Goal: Task Accomplishment & Management: Manage account settings

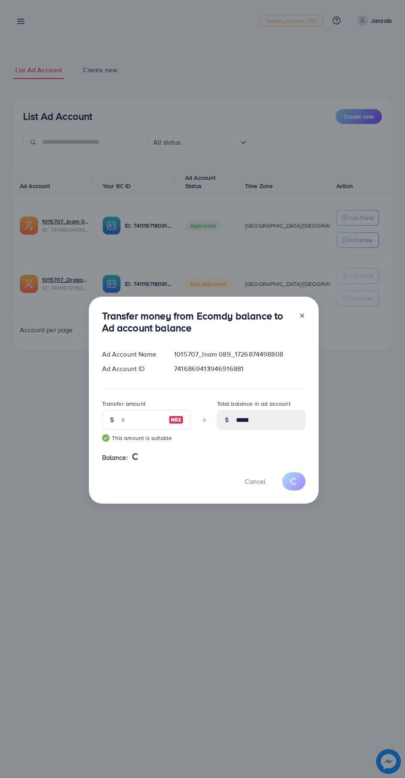
scroll to position [11, 0]
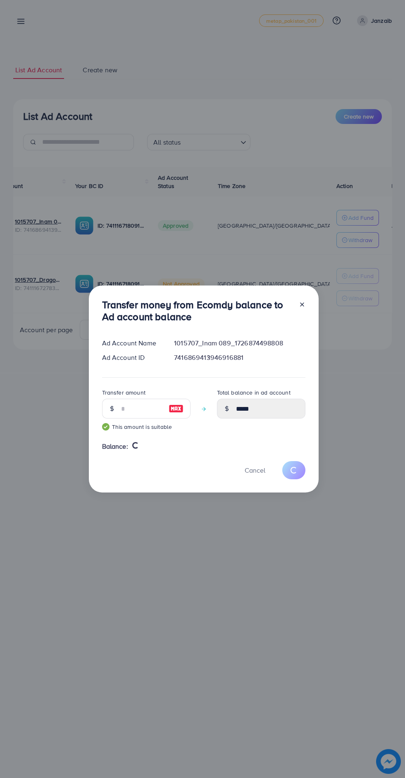
type input "***"
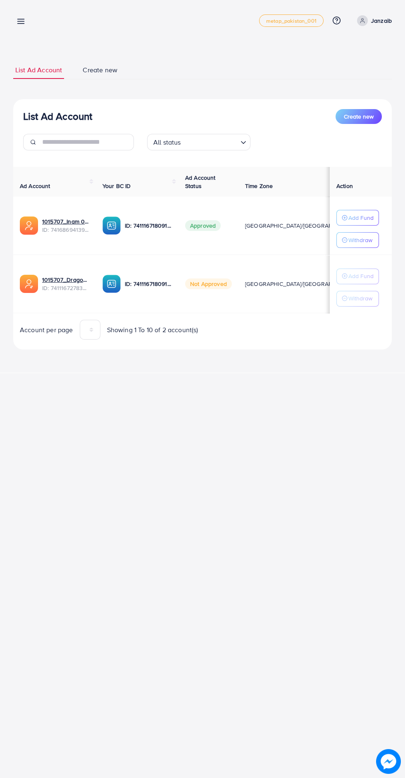
scroll to position [0, 27]
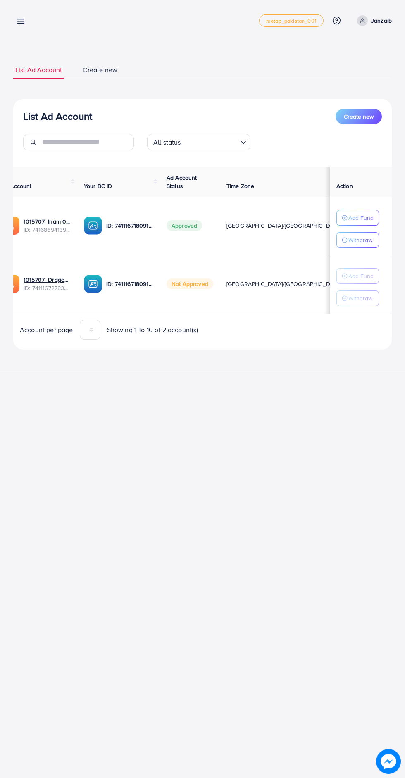
scroll to position [0, 27]
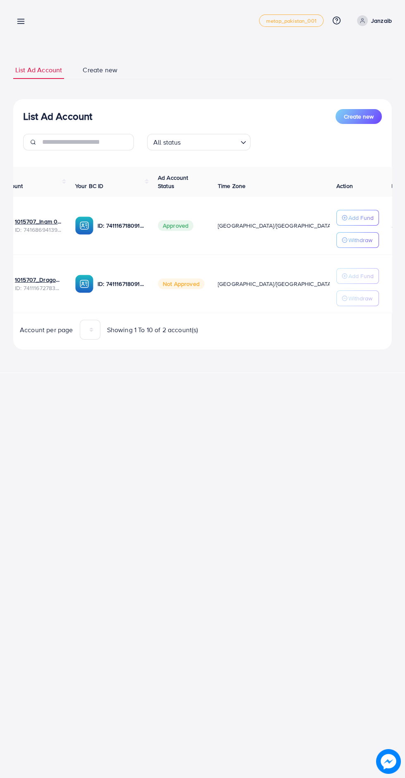
scroll to position [0, 27]
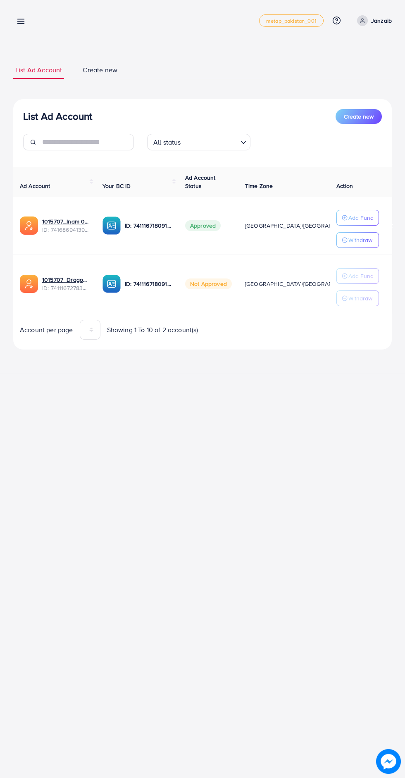
scroll to position [0, 27]
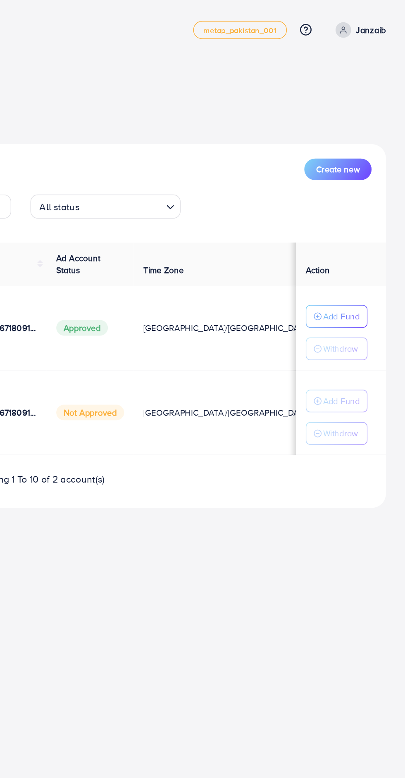
scroll to position [0, 27]
